Goal: Find specific page/section: Find specific page/section

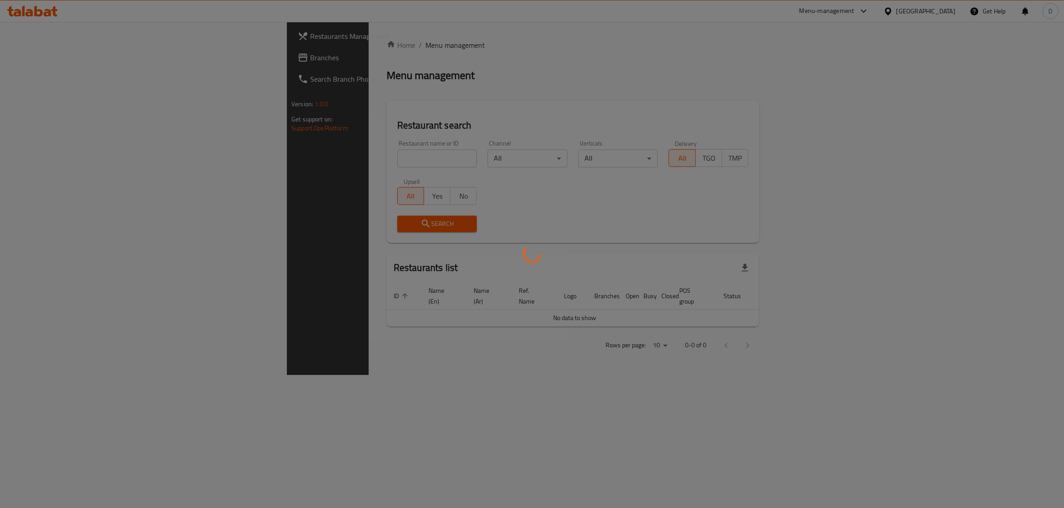
click at [305, 160] on div at bounding box center [532, 254] width 1064 height 508
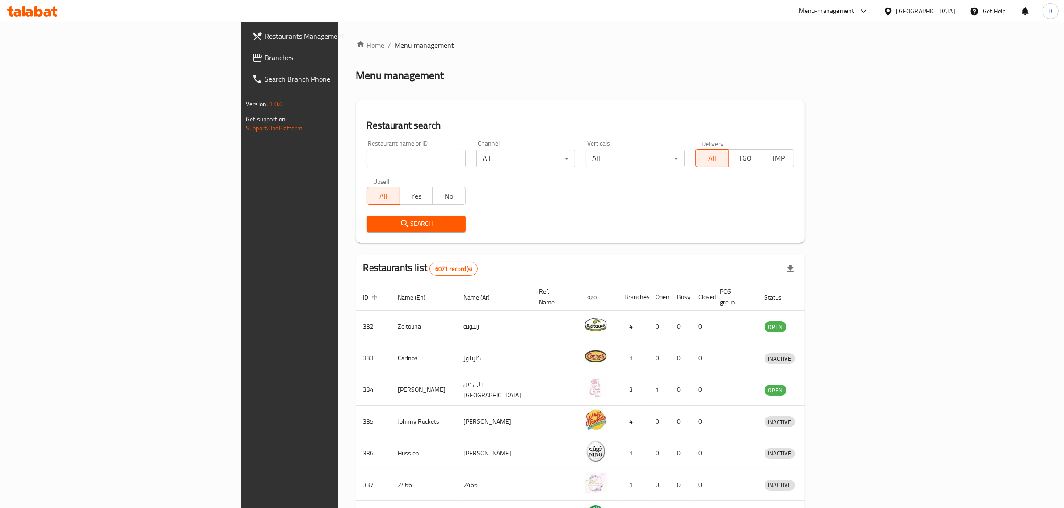
click at [367, 160] on input "search" at bounding box center [416, 159] width 99 height 18
click button "Search" at bounding box center [416, 224] width 99 height 17
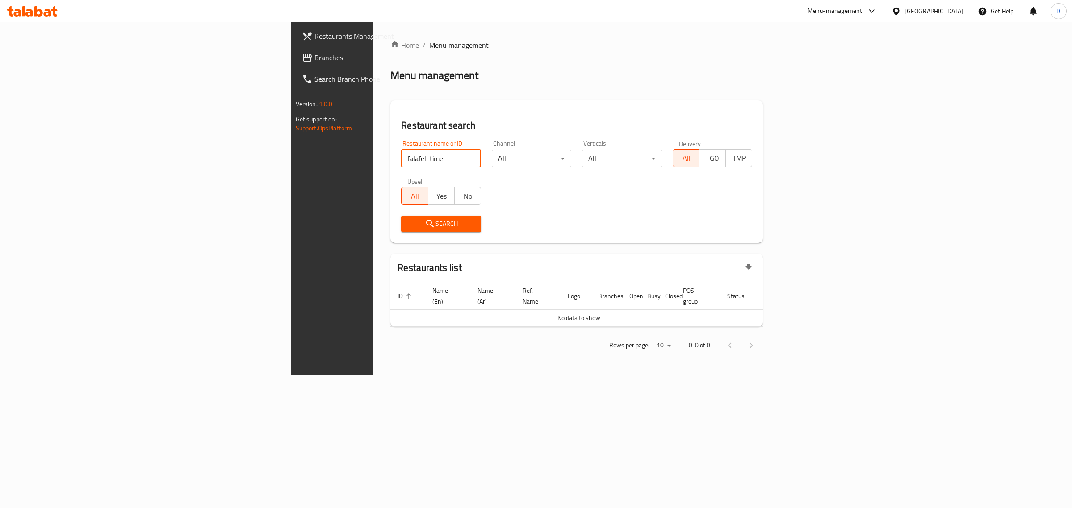
click at [401, 156] on input "falafel time" at bounding box center [441, 159] width 80 height 18
type input "falafel time"
click at [401, 217] on button "Search" at bounding box center [441, 224] width 80 height 17
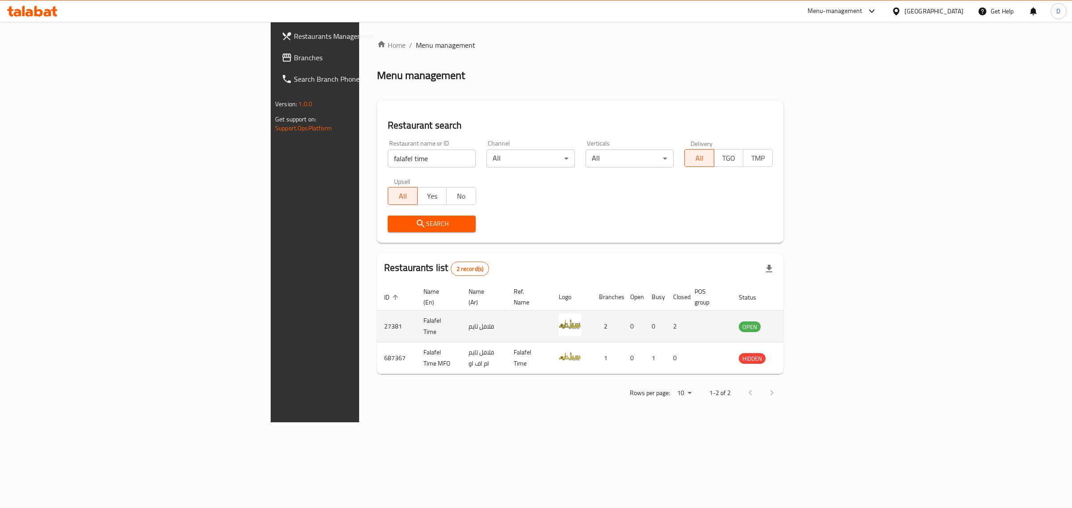
click at [377, 315] on td "27381" at bounding box center [396, 327] width 39 height 32
copy td "27381"
